Goal: Task Accomplishment & Management: Use online tool/utility

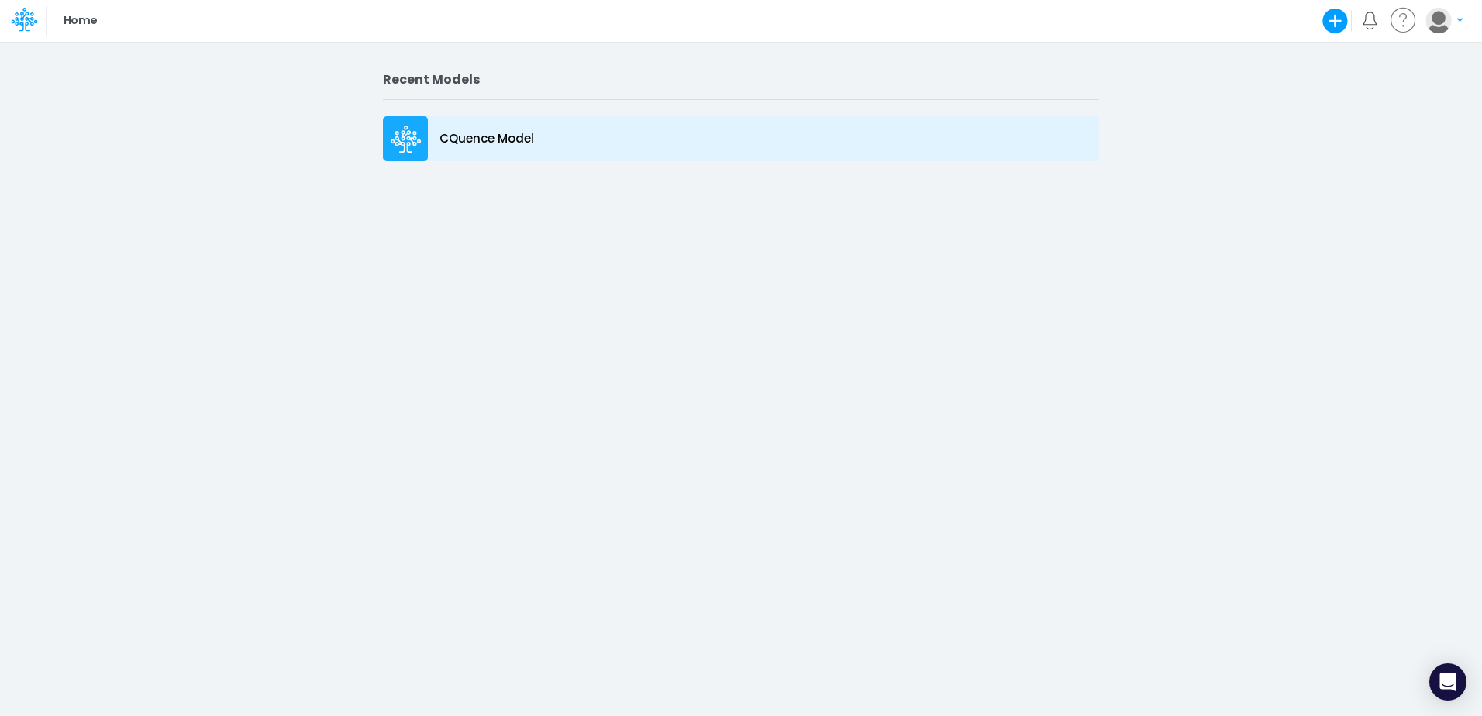
click at [404, 140] on icon at bounding box center [407, 135] width 10 height 10
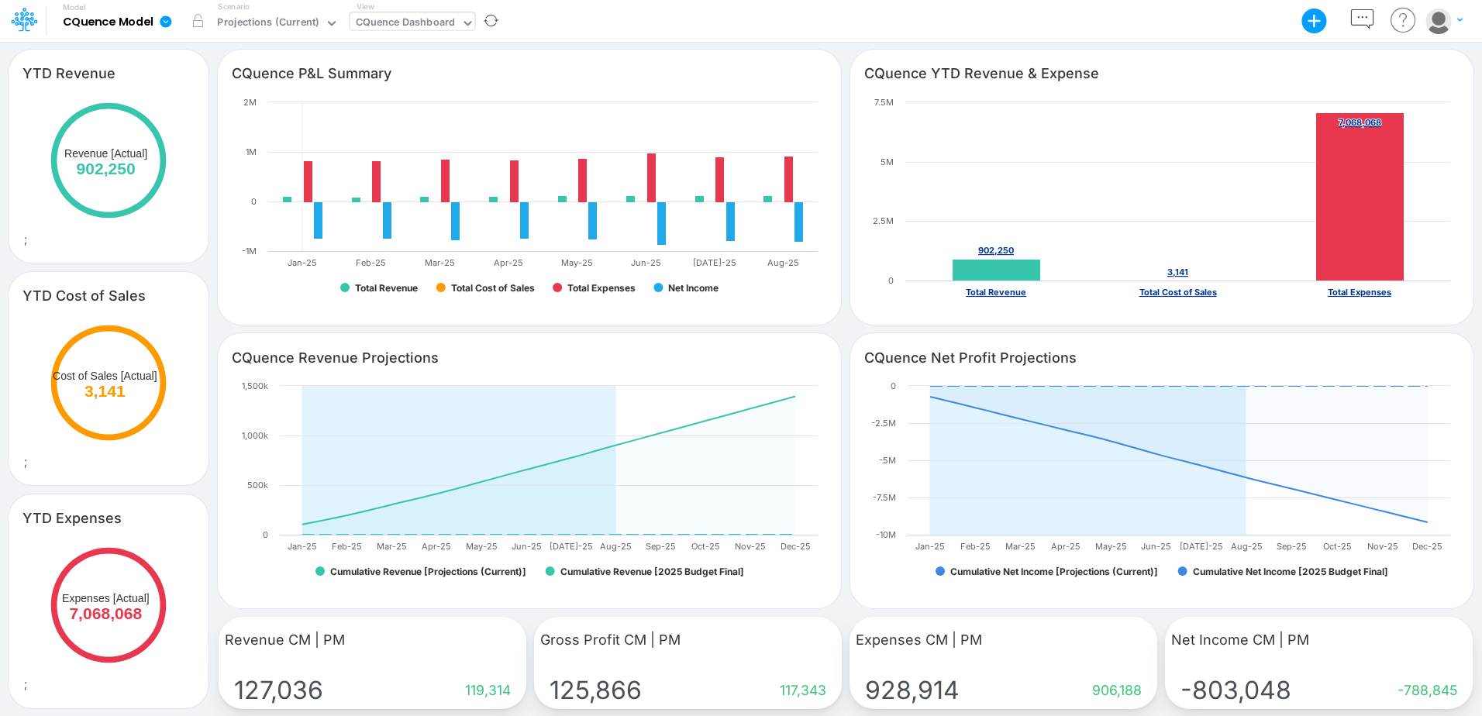
click at [366, 22] on div "CQuence Dashboard" at bounding box center [406, 24] width 100 height 18
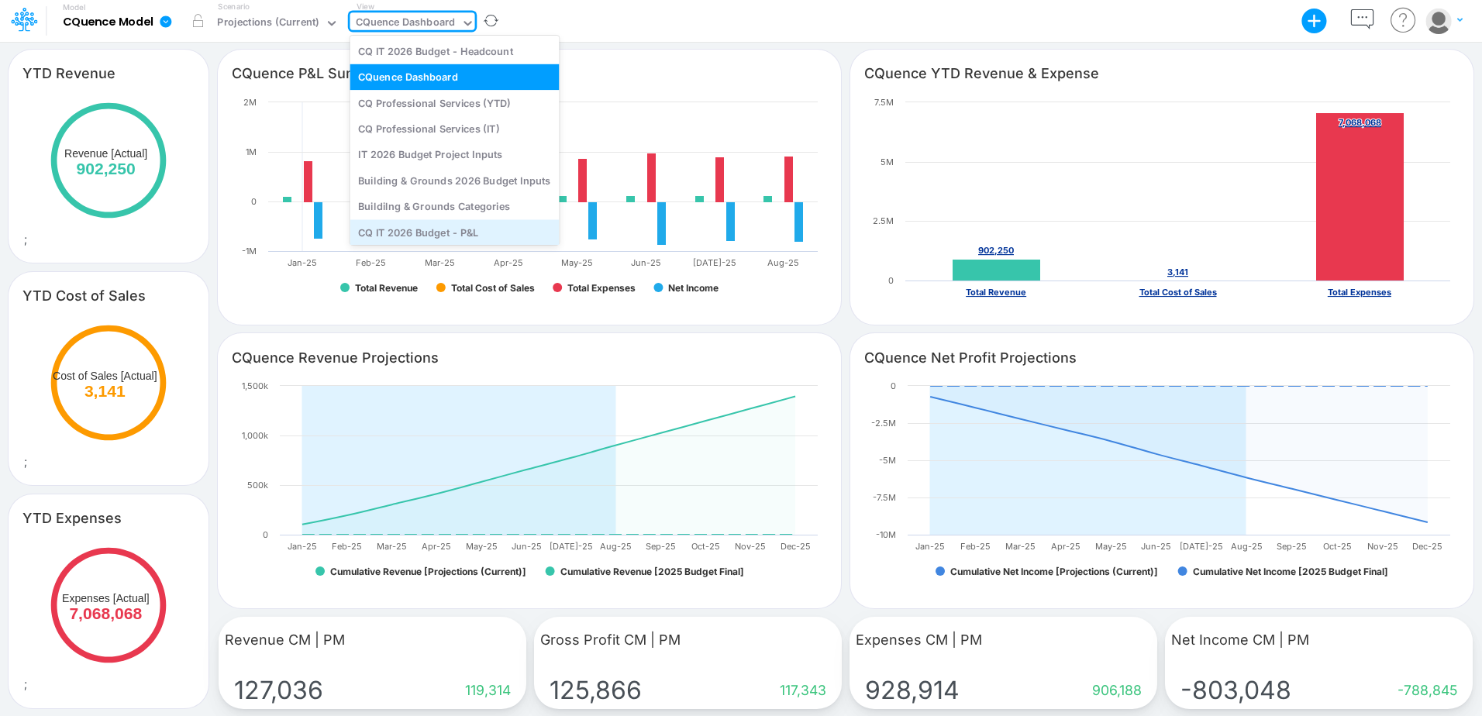
click at [438, 235] on div "CQ IT 2026 Budget - P&L" at bounding box center [454, 232] width 209 height 26
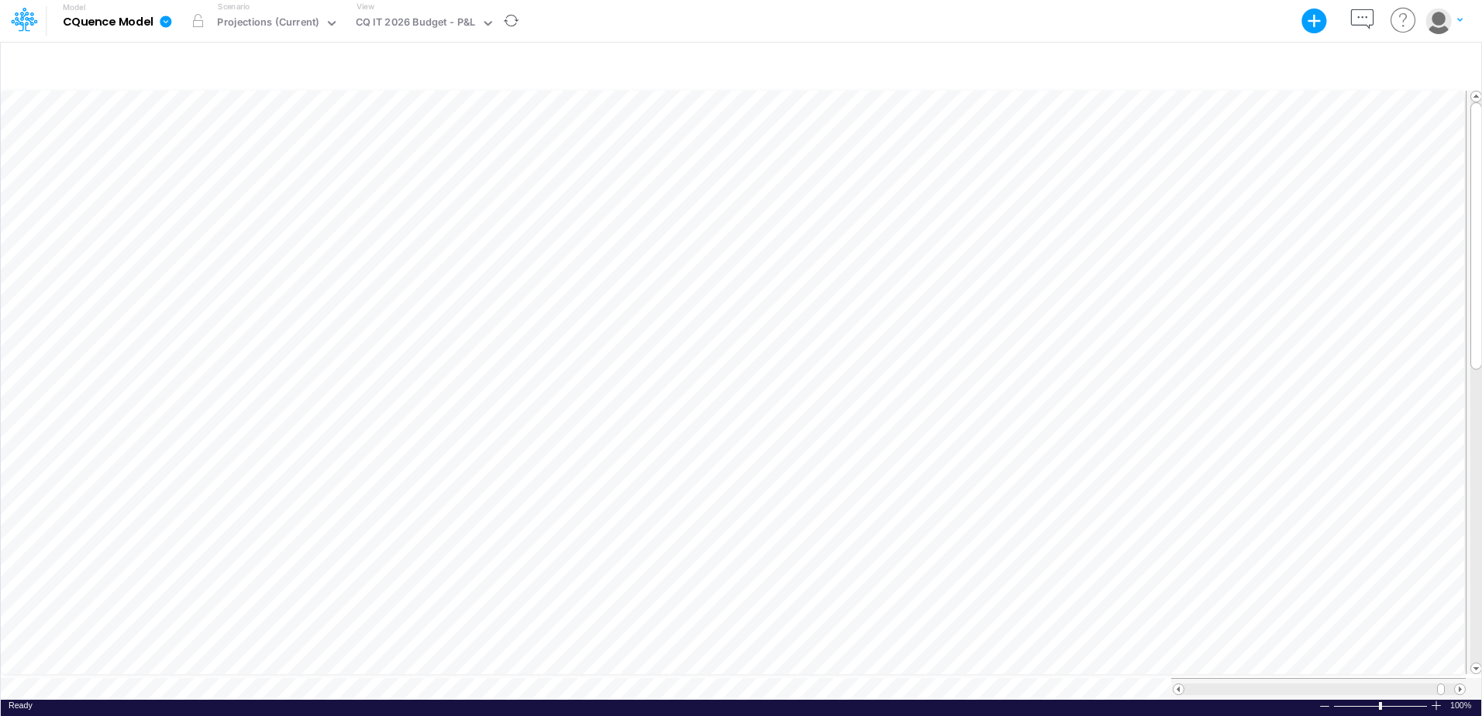
scroll to position [8, 1]
click at [896, 374] on icon "button" at bounding box center [901, 377] width 23 height 16
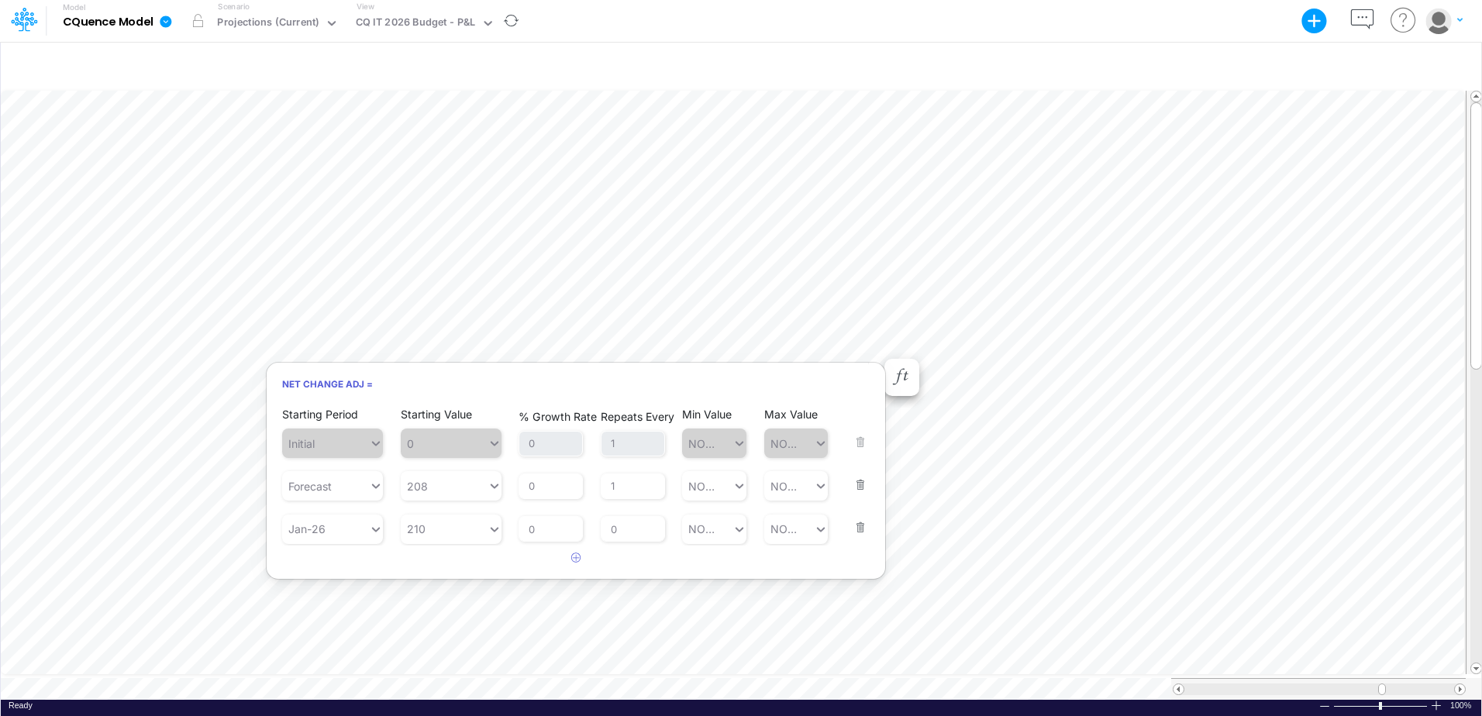
click at [858, 527] on button "button" at bounding box center [856, 518] width 20 height 42
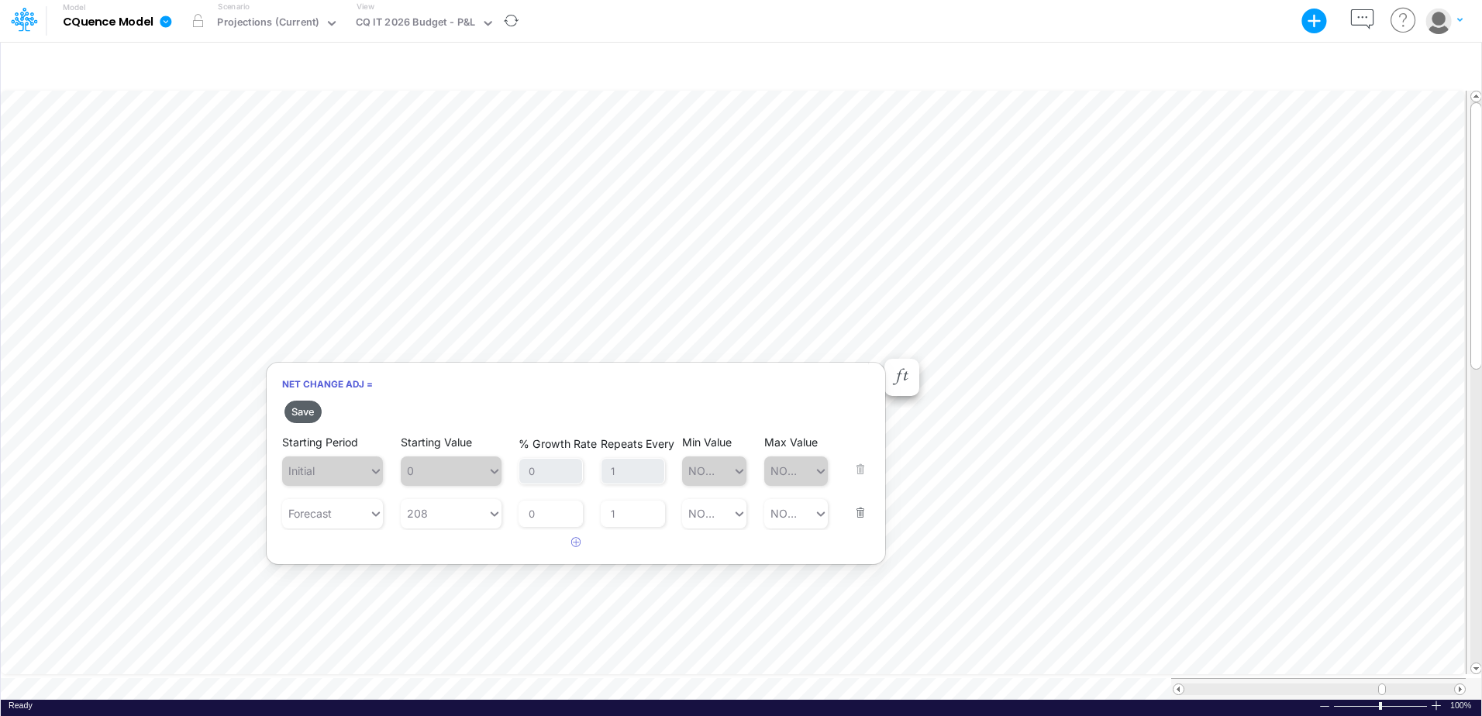
click at [297, 410] on button "Save" at bounding box center [303, 412] width 37 height 22
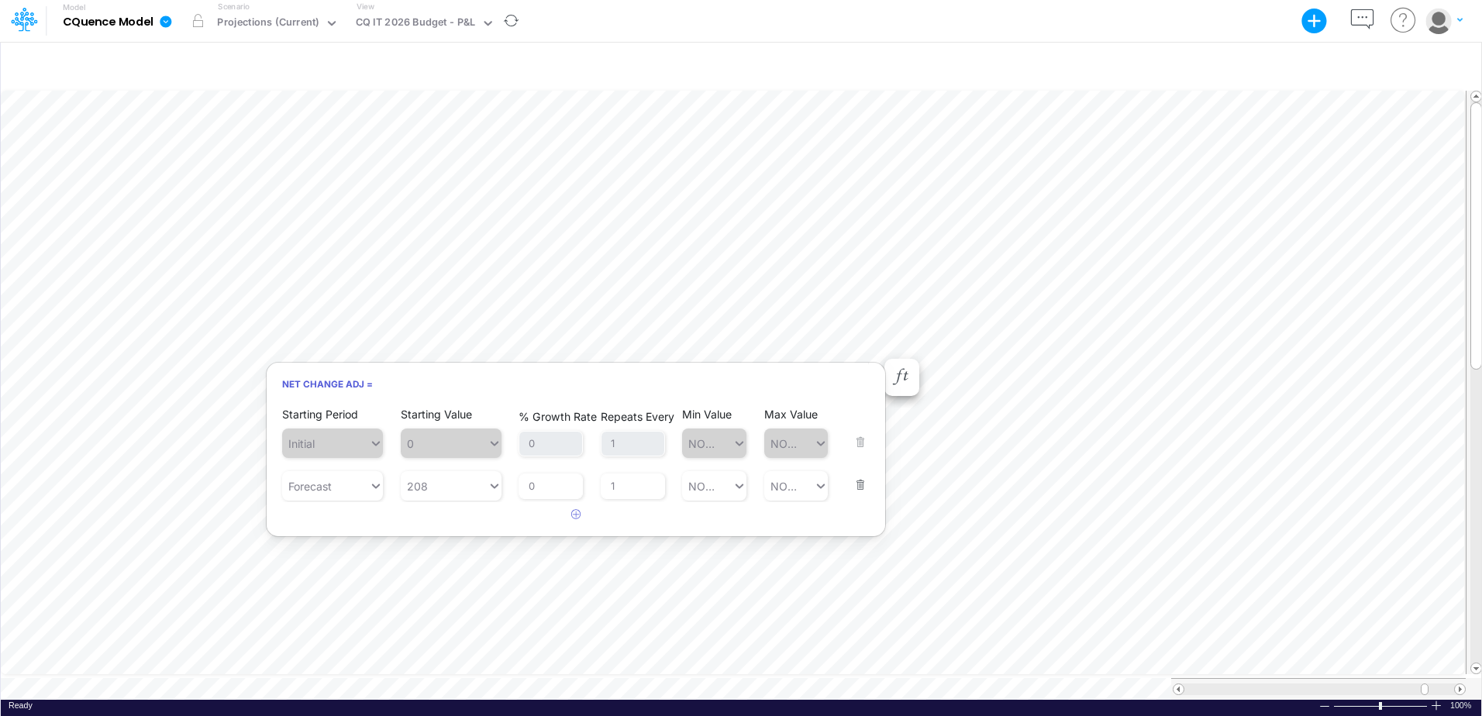
scroll to position [8, 0]
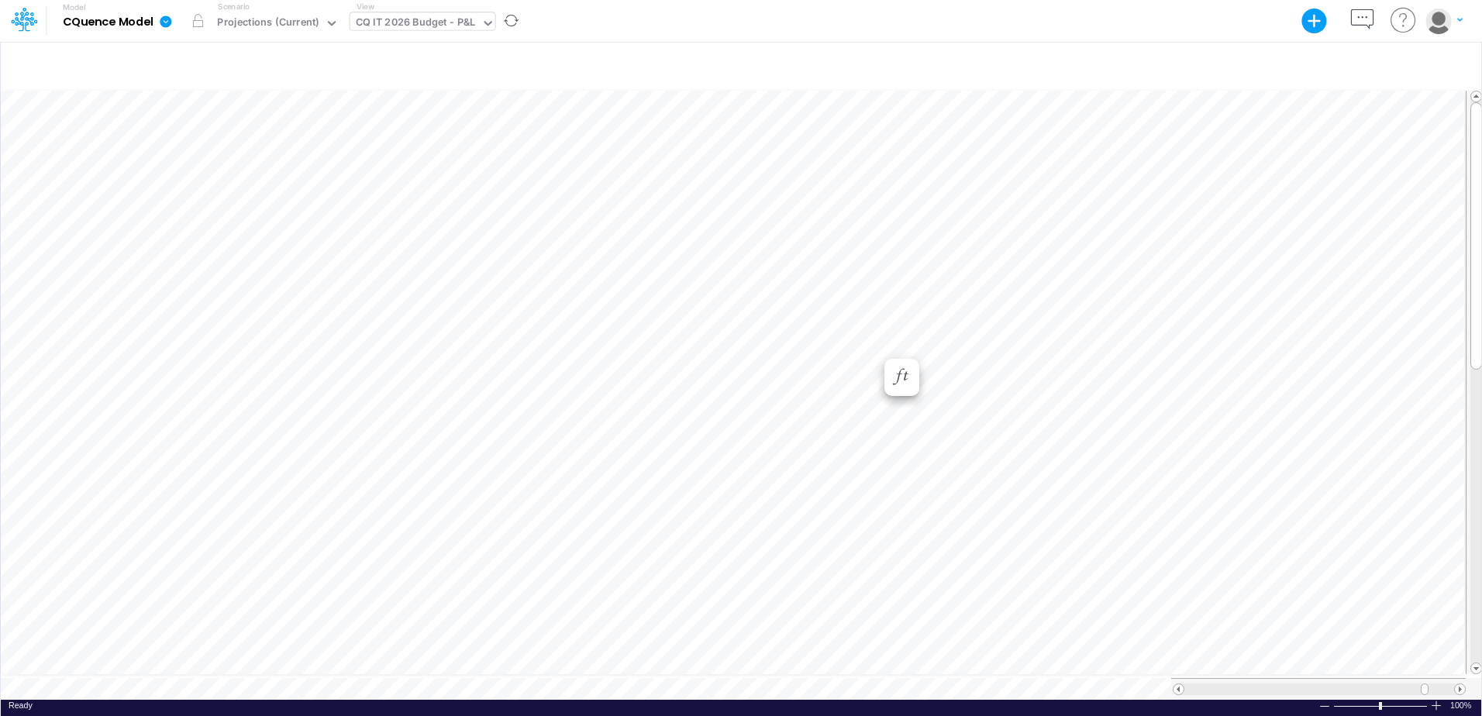
click at [443, 23] on div "CQ IT 2026 Budget - P&L" at bounding box center [416, 24] width 120 height 18
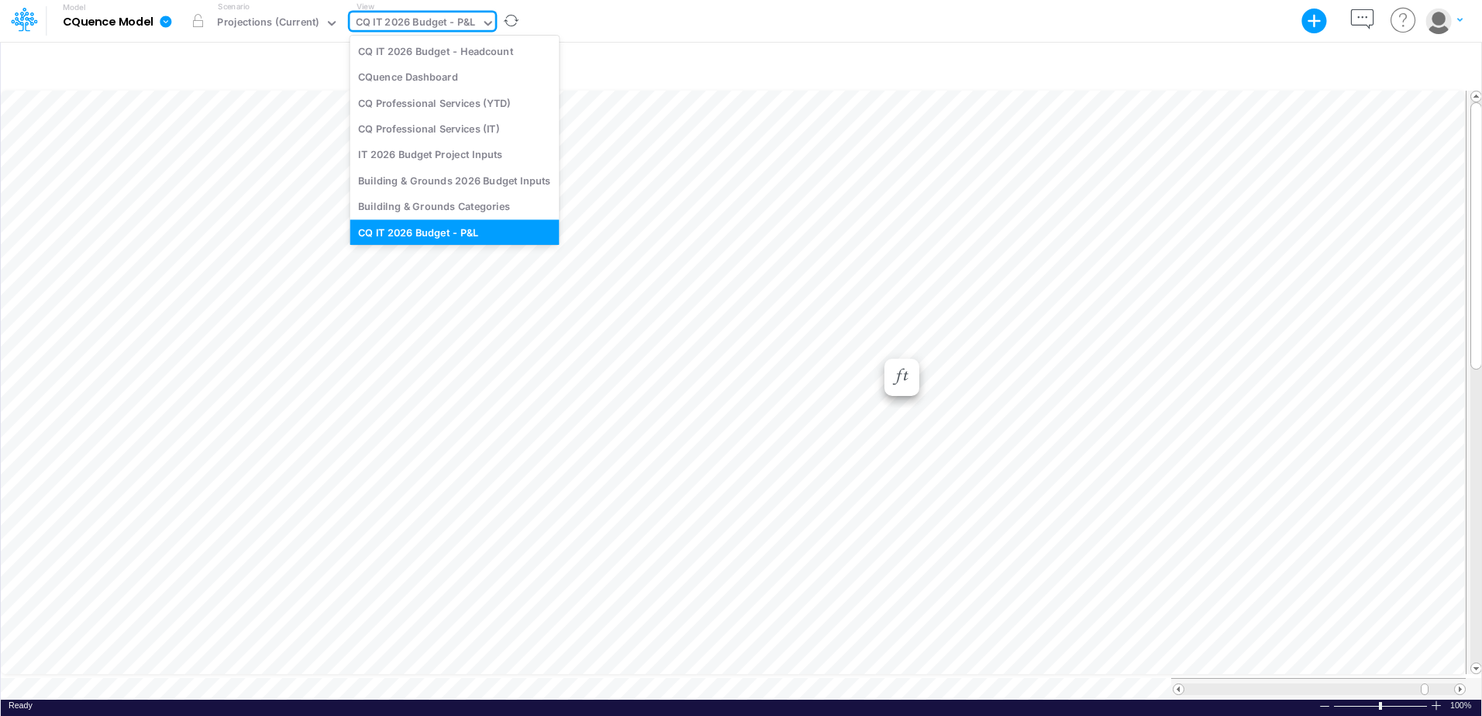
scroll to position [4, 0]
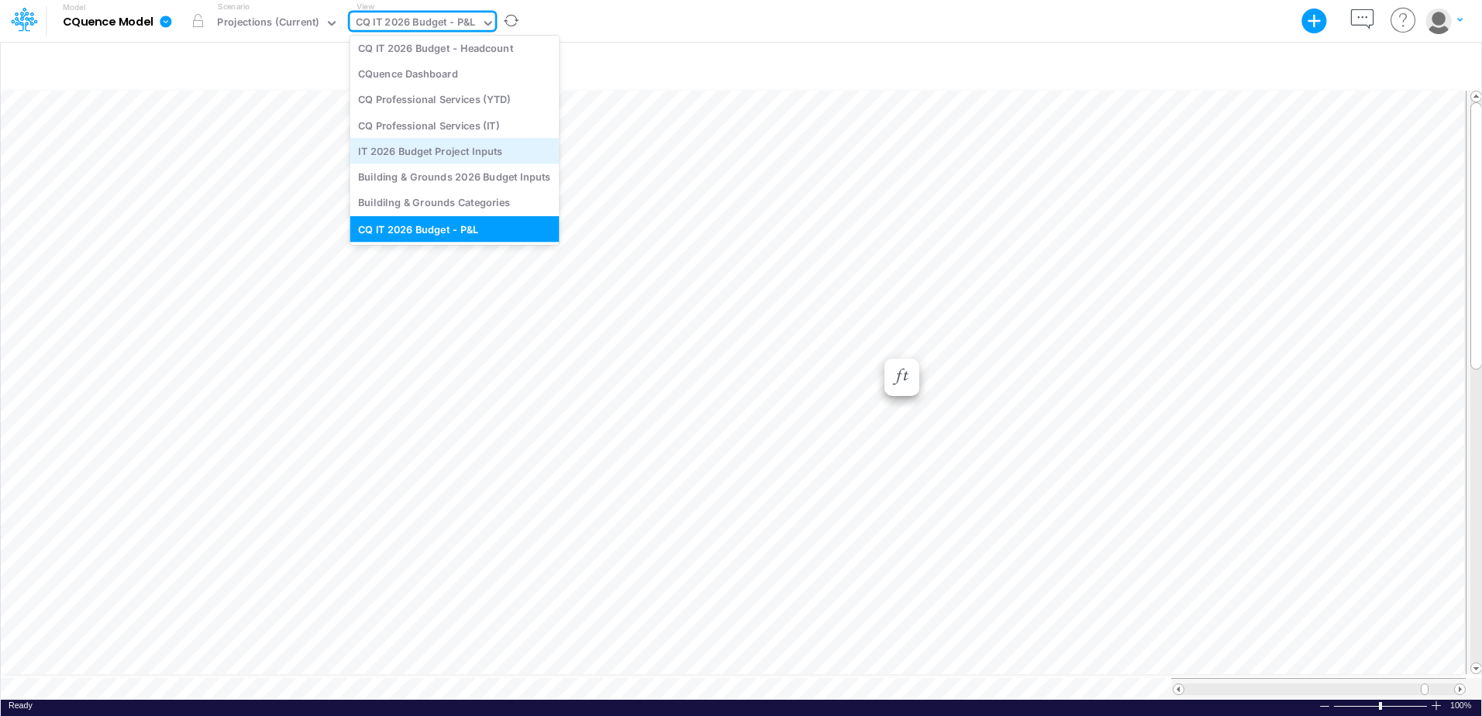
click at [428, 147] on div "IT 2026 Budget Project Inputs" at bounding box center [454, 151] width 209 height 26
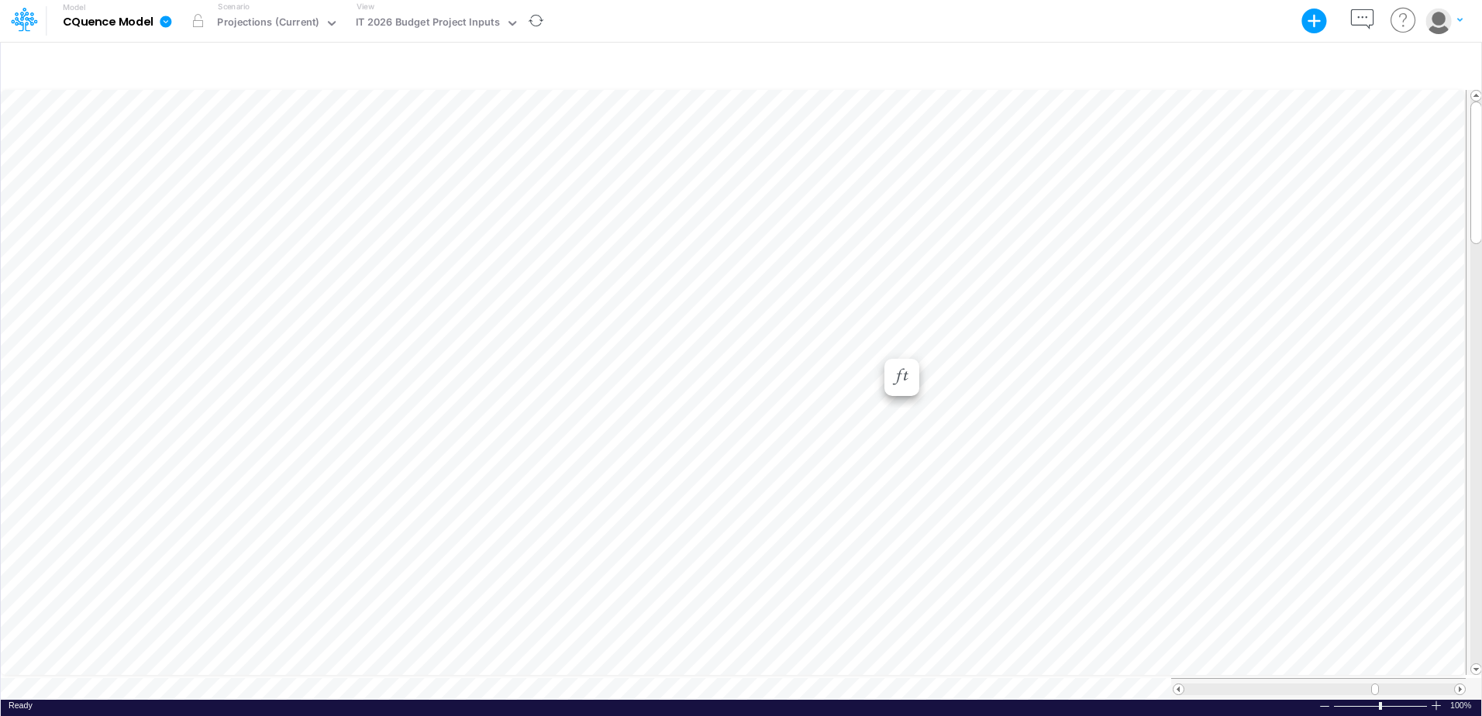
scroll to position [8, 1]
click at [485, 22] on div "IT 2026 Budget Project Inputs" at bounding box center [428, 24] width 144 height 18
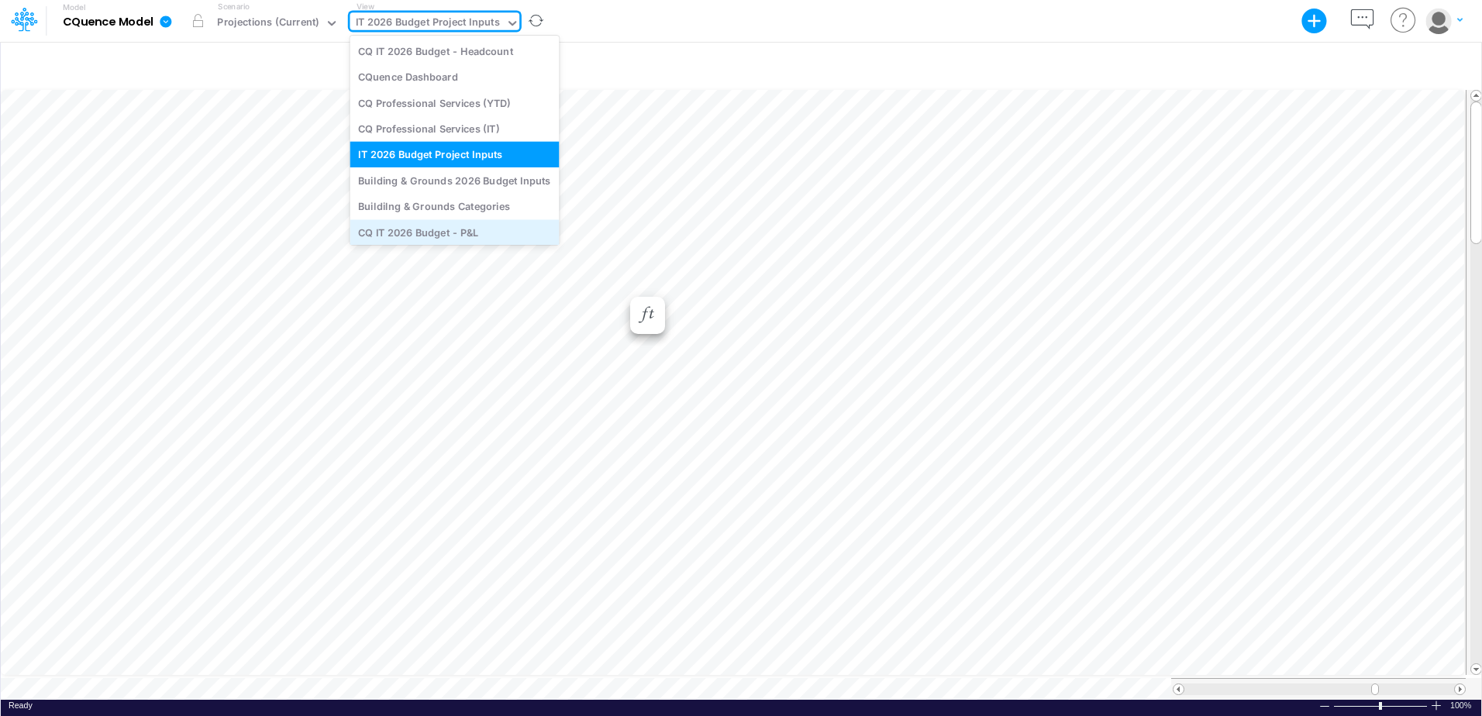
click at [438, 236] on div "CQ IT 2026 Budget - P&L" at bounding box center [454, 232] width 209 height 26
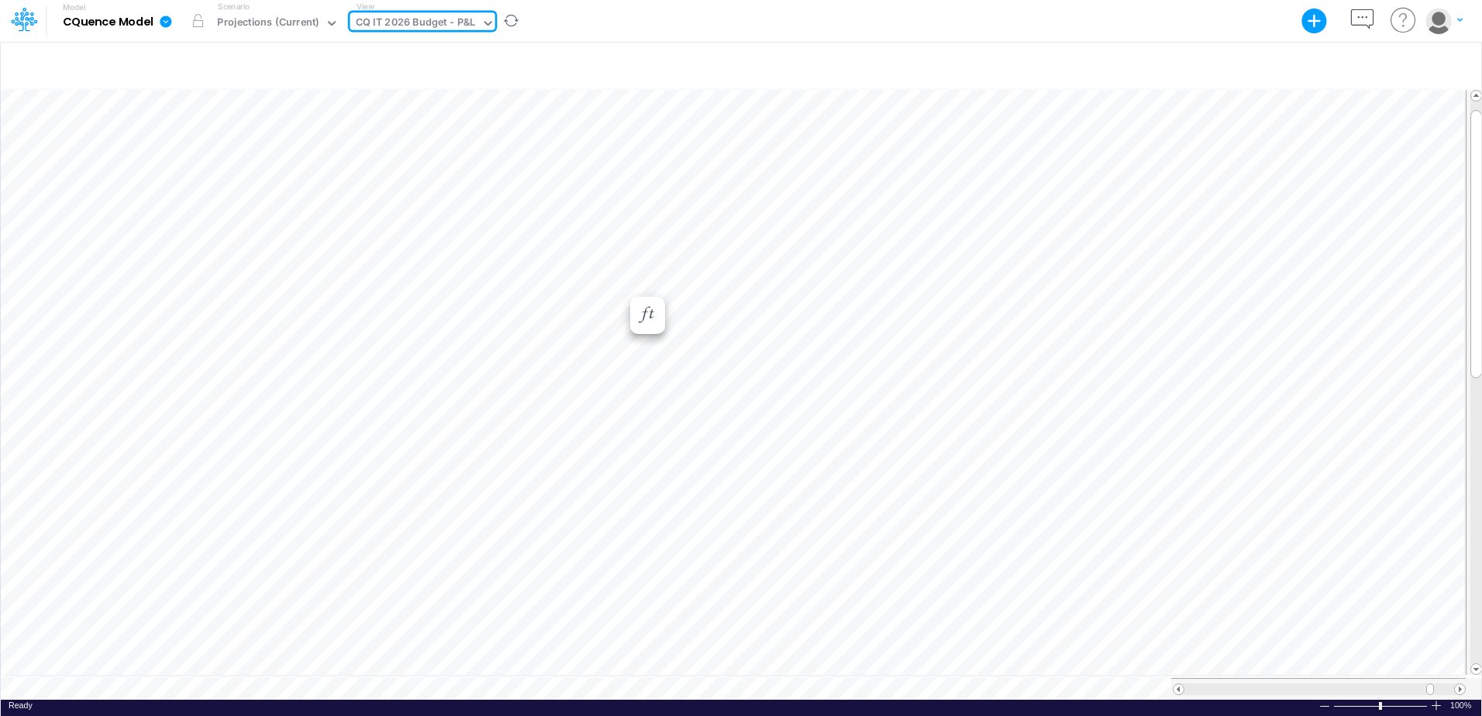
click at [398, 23] on div "CQ IT 2026 Budget - P&L" at bounding box center [416, 24] width 120 height 18
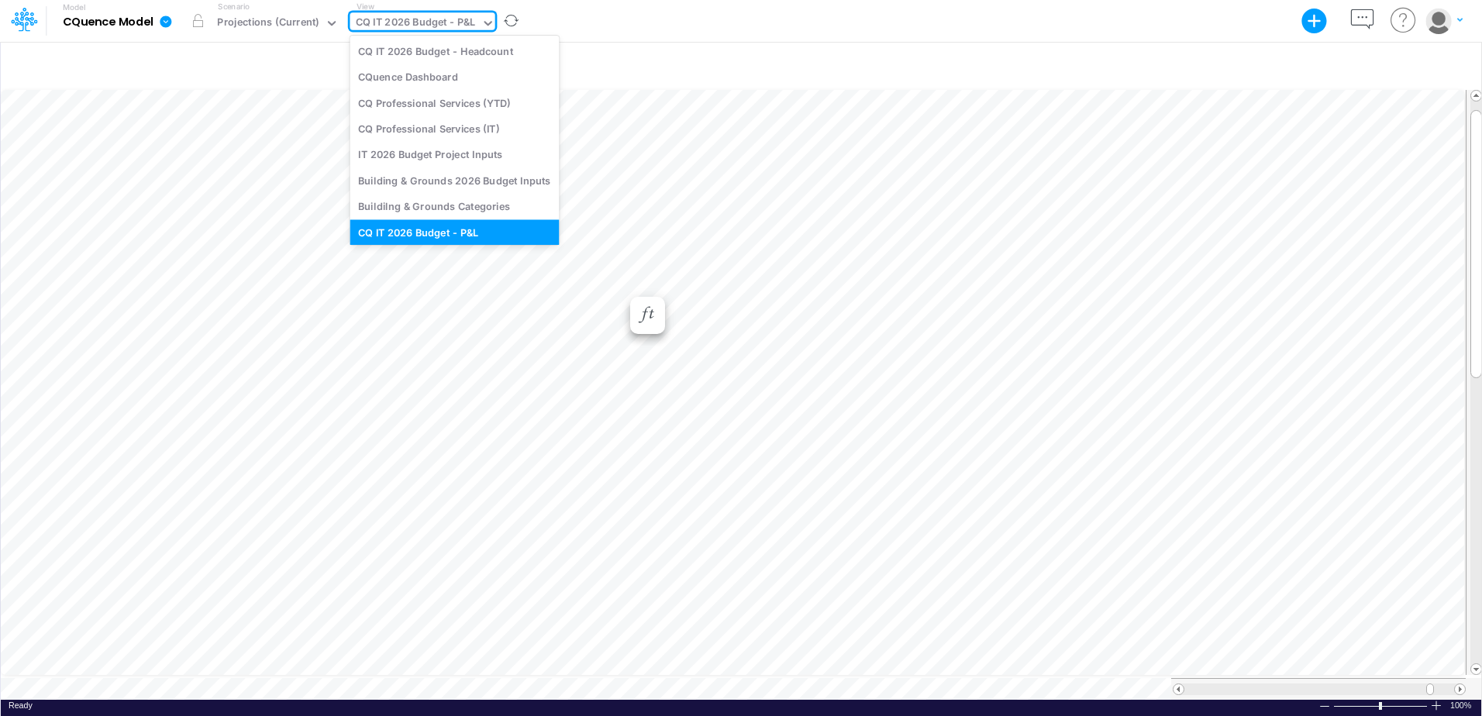
scroll to position [4, 0]
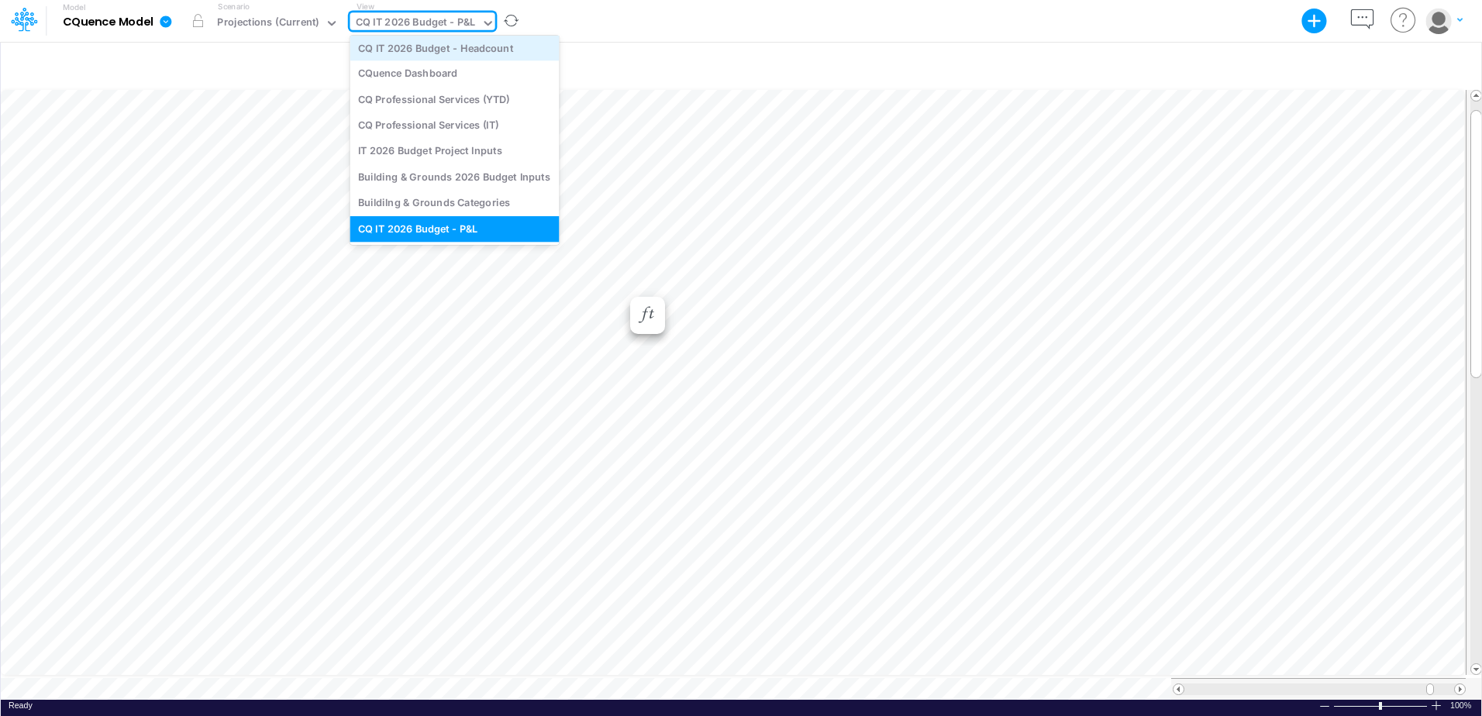
click at [409, 50] on div "CQ IT 2026 Budget - Headcount" at bounding box center [454, 48] width 209 height 26
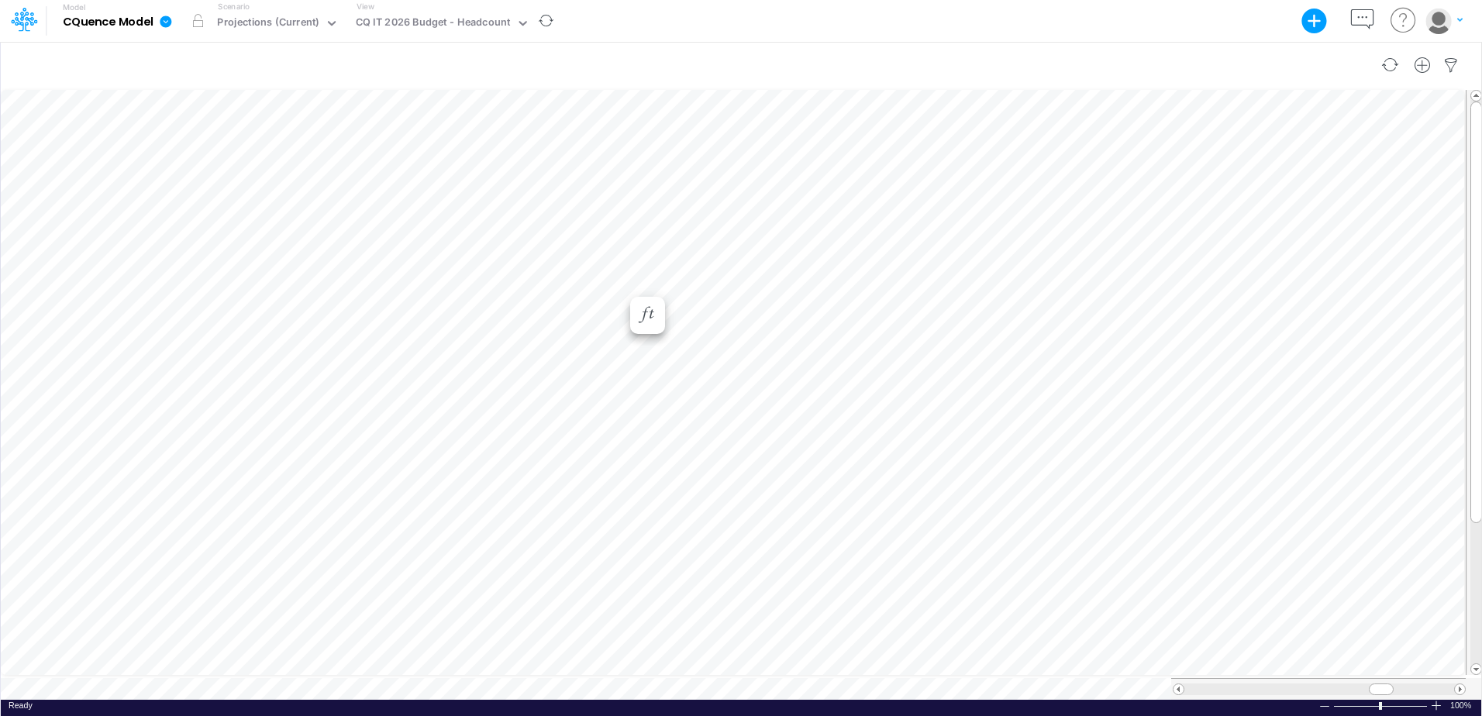
scroll to position [8, 1]
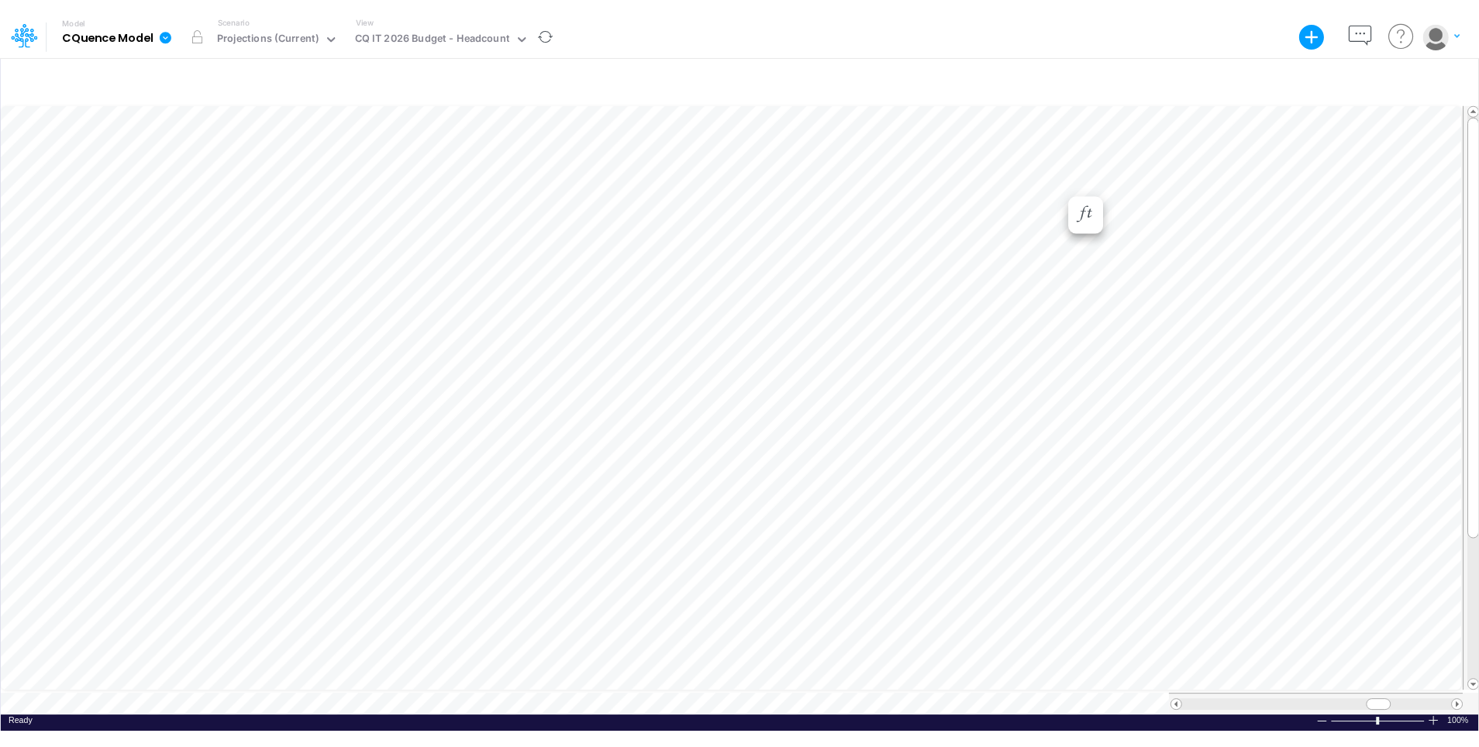
scroll to position [8, 1]
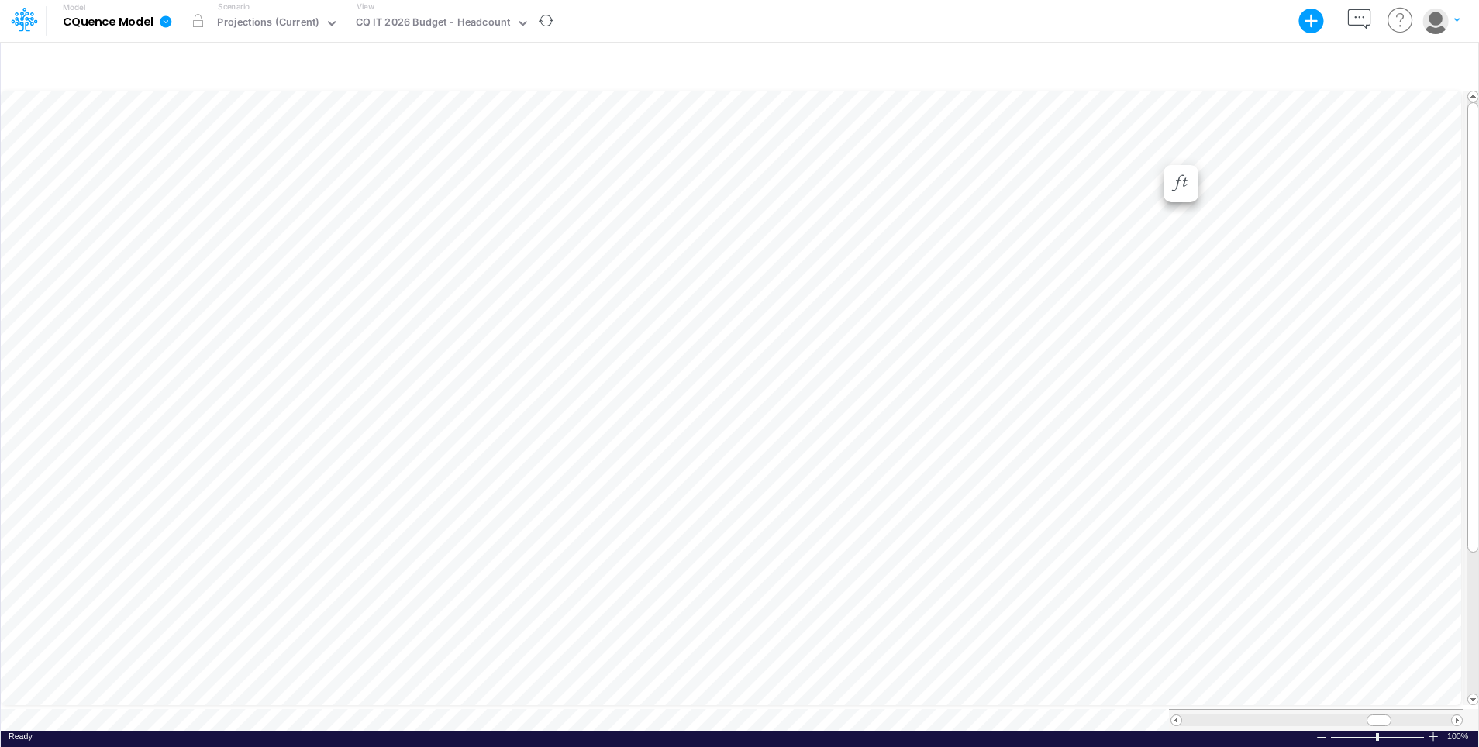
click at [1445, 15] on img "button" at bounding box center [1436, 21] width 26 height 26
click at [1333, 91] on button "Log out" at bounding box center [1378, 91] width 166 height 24
